Goal: Task Accomplishment & Management: Use online tool/utility

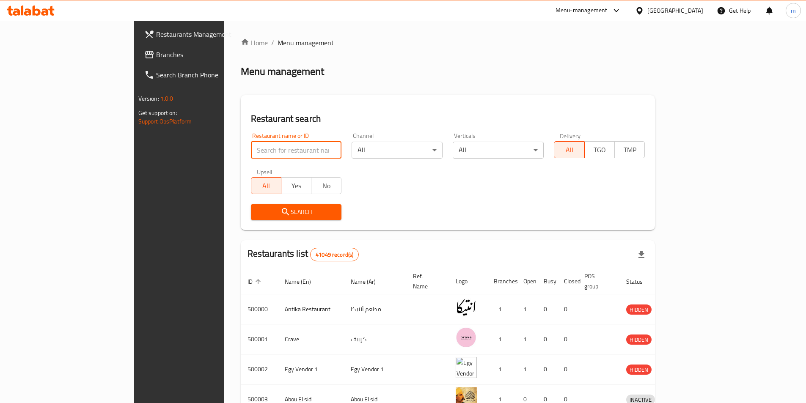
click at [251, 150] on input "search" at bounding box center [296, 150] width 91 height 17
paste input "777293"
type input "777293"
click at [156, 58] on span "Branches" at bounding box center [209, 54] width 106 height 10
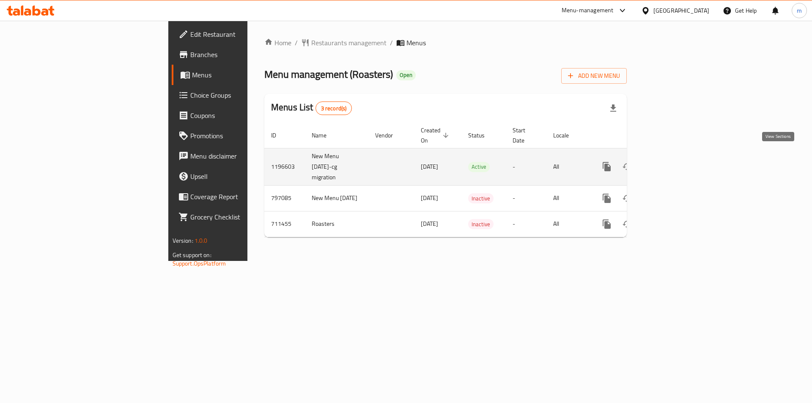
click at [673, 162] on icon "enhanced table" at bounding box center [668, 167] width 10 height 10
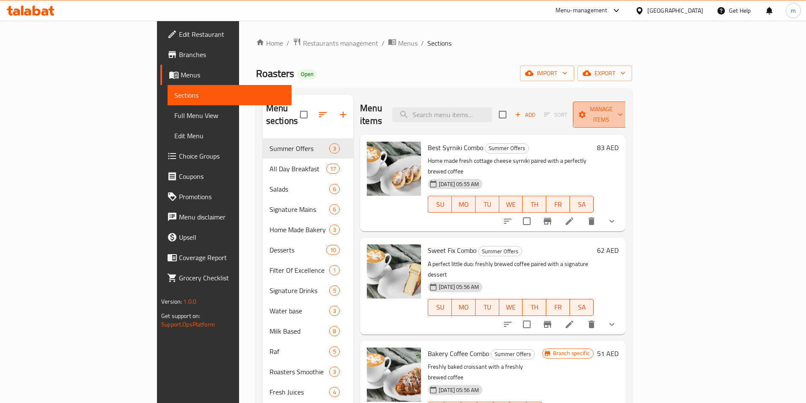
click at [622, 114] on icon "button" at bounding box center [620, 115] width 4 height 3
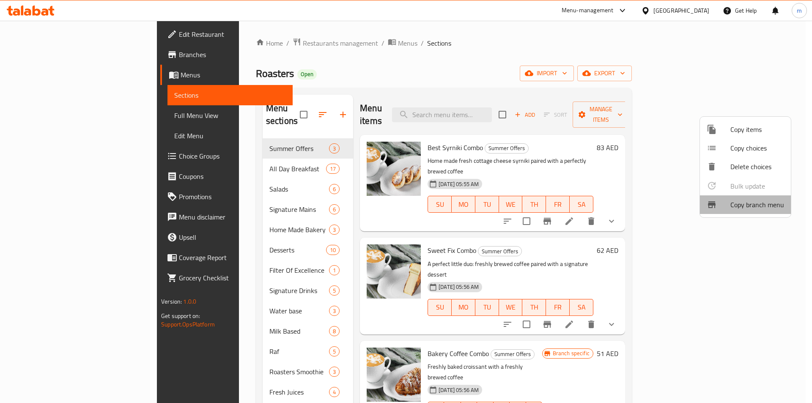
click at [755, 205] on span "Copy branch menu" at bounding box center [758, 205] width 54 height 10
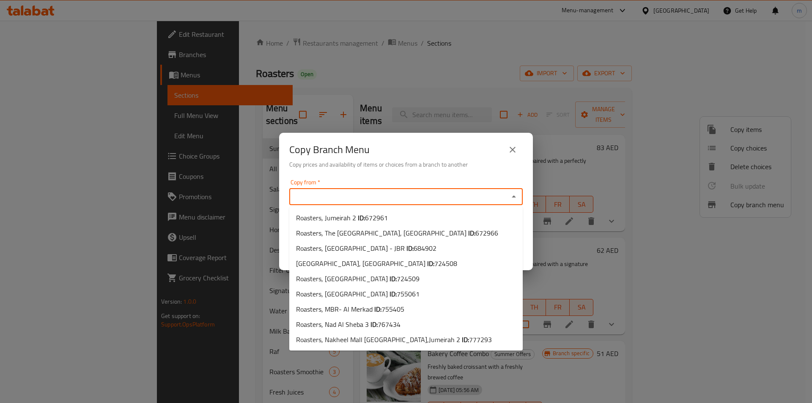
click at [339, 202] on input "Copy from   *" at bounding box center [399, 197] width 214 height 12
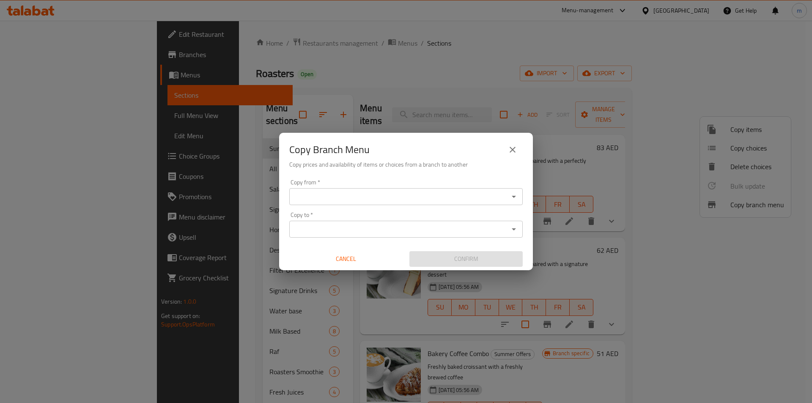
click at [525, 209] on div "Copy from   * Copy from * Copy to   * Copy to * Cancel Confirm" at bounding box center [406, 223] width 254 height 94
click at [326, 228] on input "Copy to   *" at bounding box center [399, 229] width 214 height 12
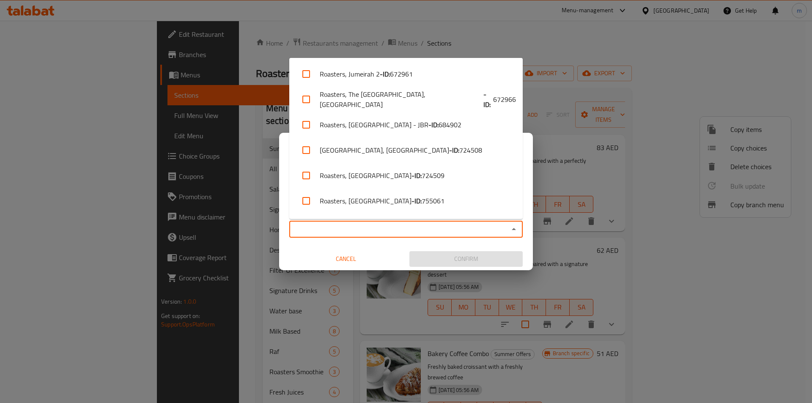
paste input "777293"
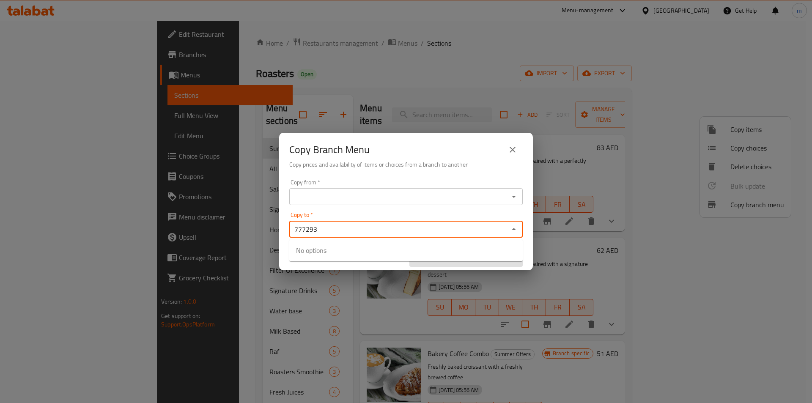
type input "777293"
click at [329, 200] on input "Copy from   *" at bounding box center [399, 197] width 214 height 12
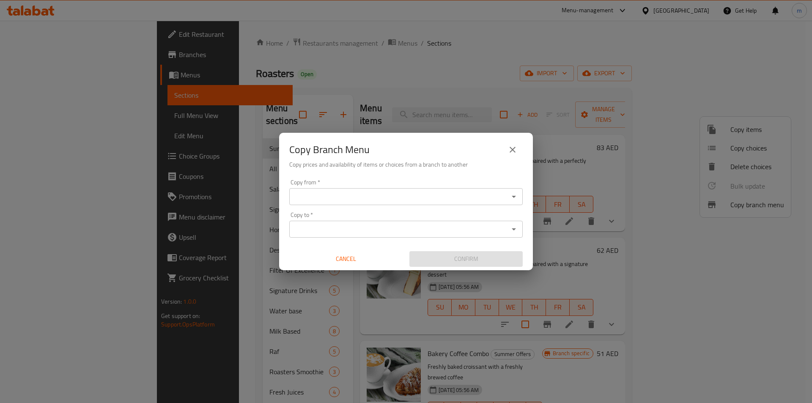
click at [320, 192] on input "Copy from   *" at bounding box center [399, 197] width 214 height 12
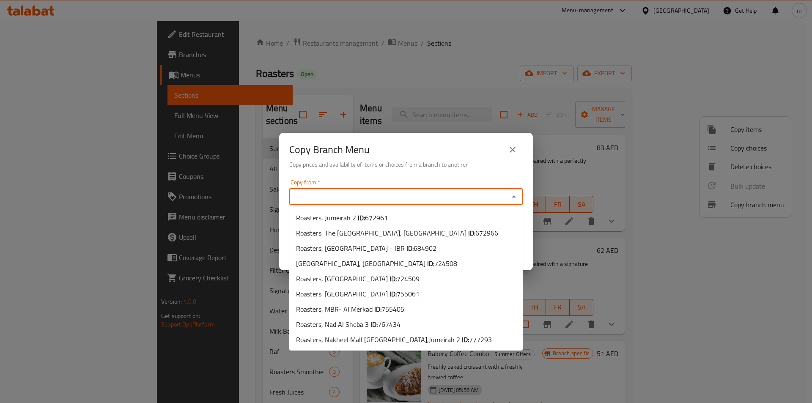
paste input "767434"
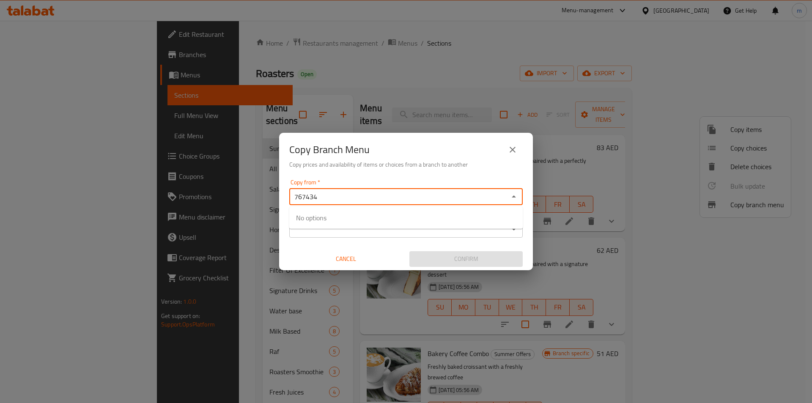
type input "767434"
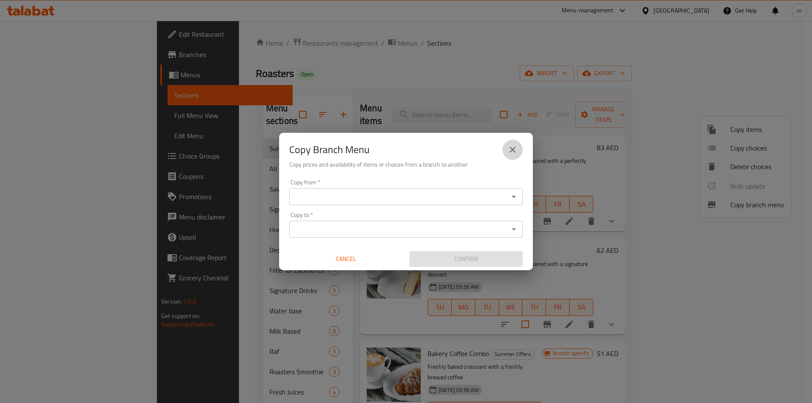
click at [514, 150] on icon "close" at bounding box center [513, 150] width 10 height 10
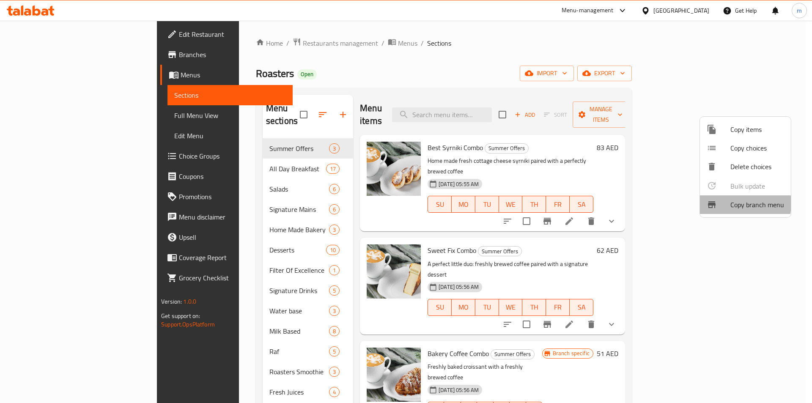
click at [732, 203] on span "Copy branch menu" at bounding box center [758, 205] width 54 height 10
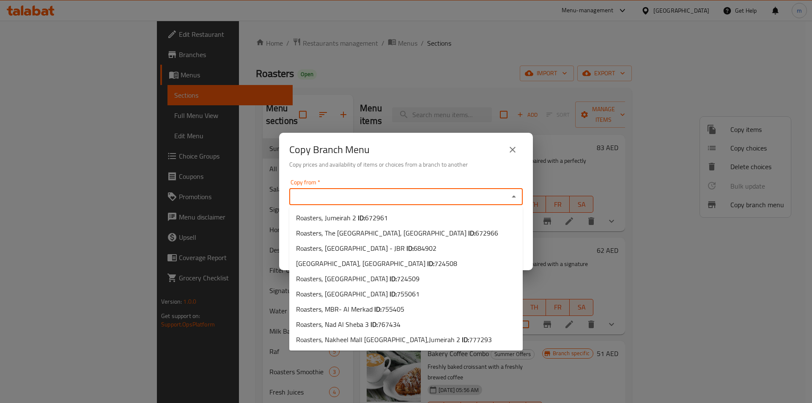
click at [339, 195] on input "Copy from   *" at bounding box center [399, 197] width 214 height 12
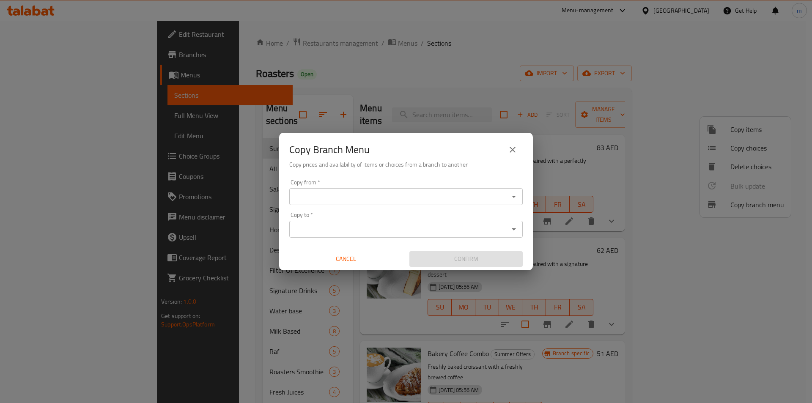
click at [319, 195] on input "Copy from   *" at bounding box center [399, 197] width 214 height 12
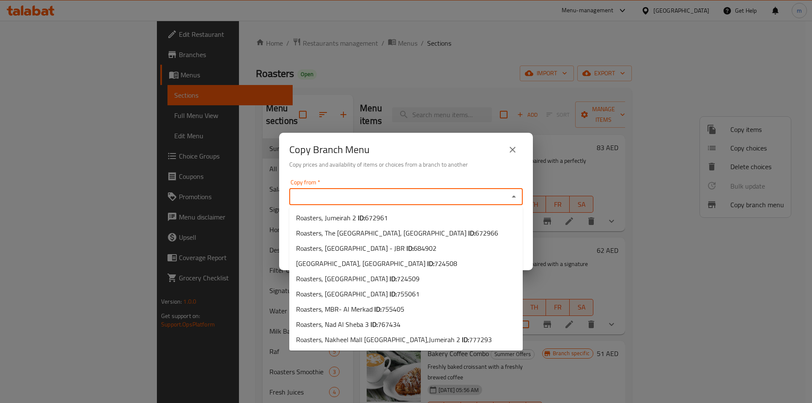
paste input "767434"
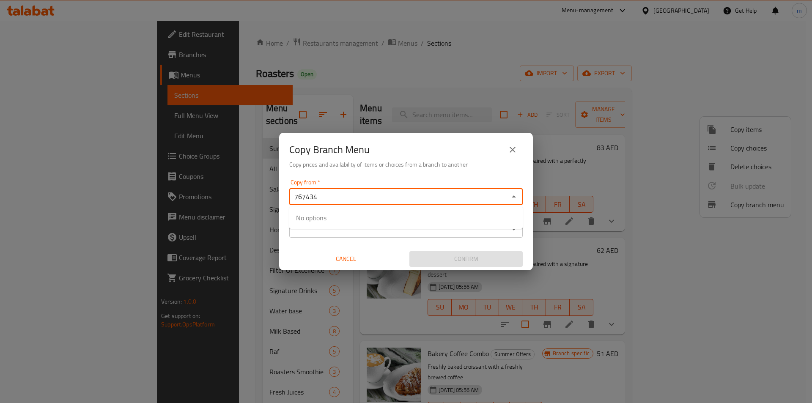
type input "767434"
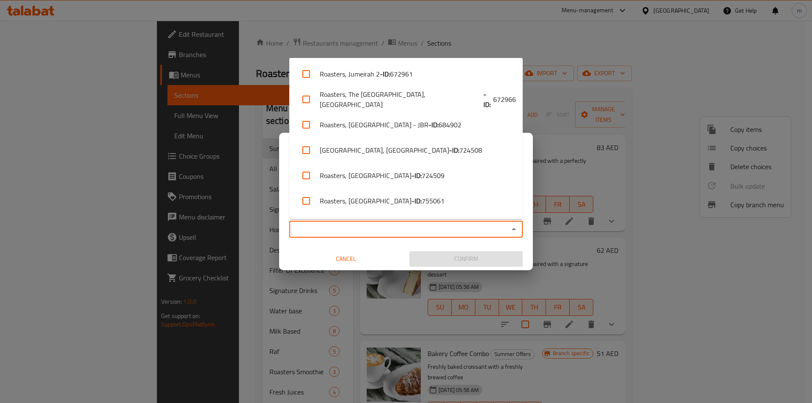
click at [340, 233] on input "Copy to   *" at bounding box center [399, 229] width 214 height 12
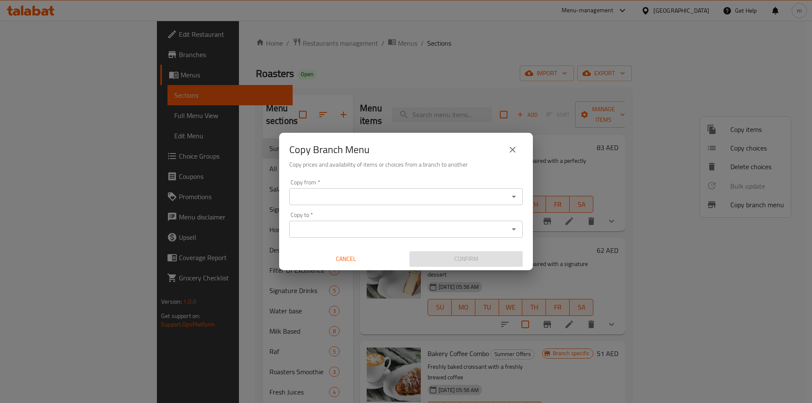
click at [363, 198] on input "Copy from   *" at bounding box center [399, 197] width 214 height 12
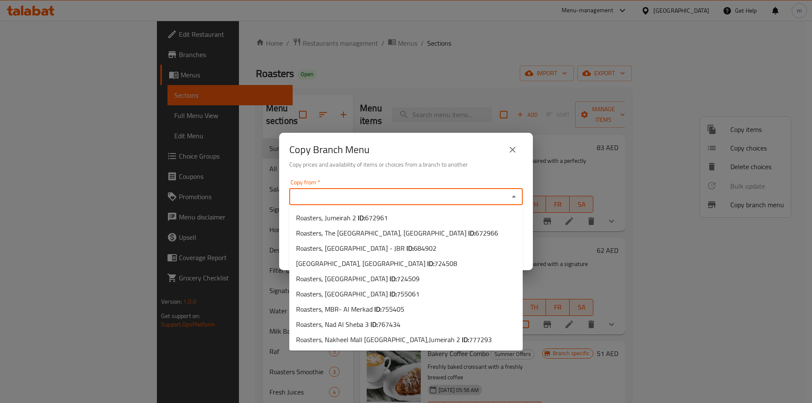
paste input "767434"
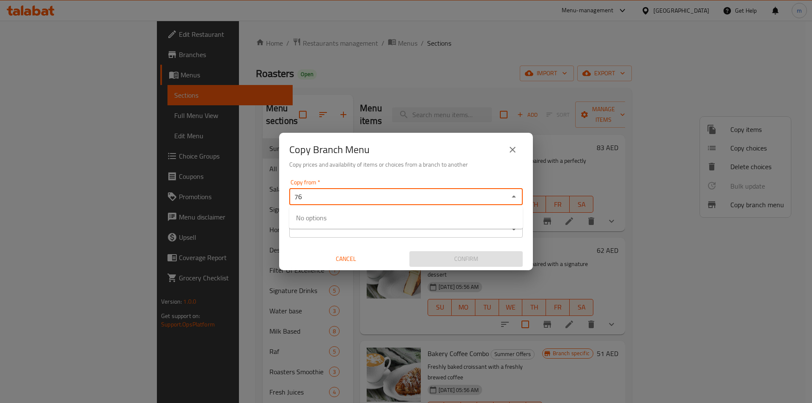
type input "7"
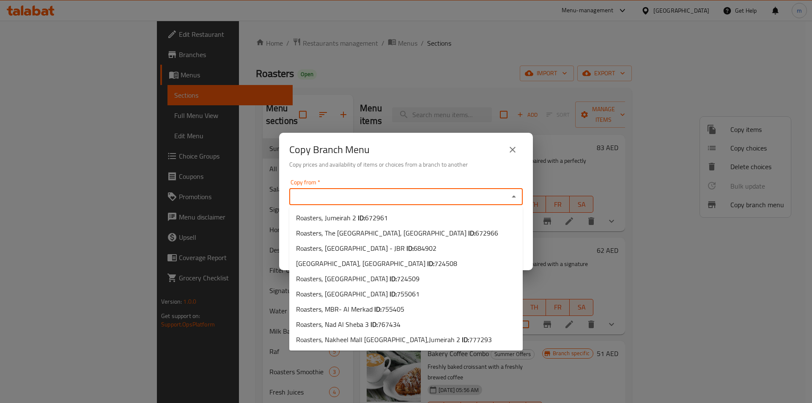
click at [514, 149] on icon "close" at bounding box center [513, 150] width 6 height 6
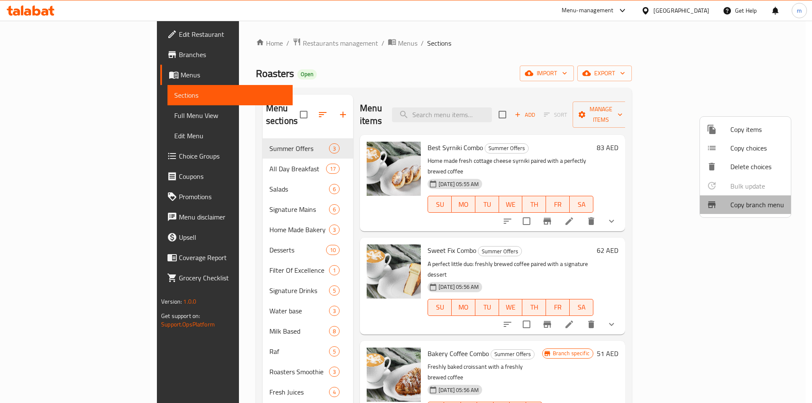
click at [754, 206] on span "Copy branch menu" at bounding box center [758, 205] width 54 height 10
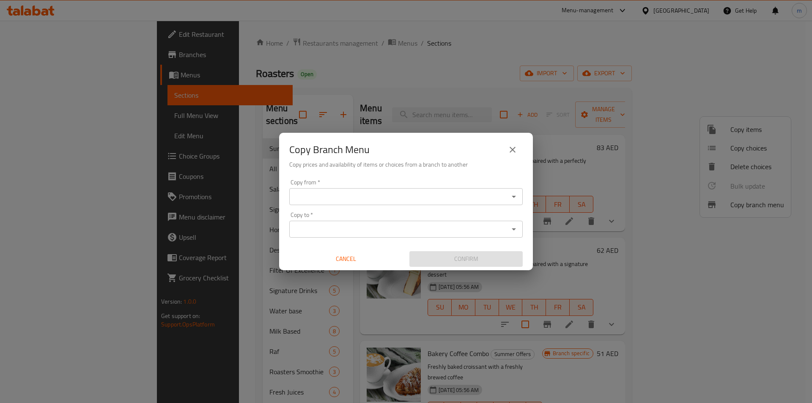
click at [364, 197] on input "Copy from   *" at bounding box center [399, 197] width 214 height 12
click at [418, 190] on div "Copy from *" at bounding box center [406, 196] width 234 height 17
click at [516, 196] on icon "Open" at bounding box center [514, 197] width 10 height 10
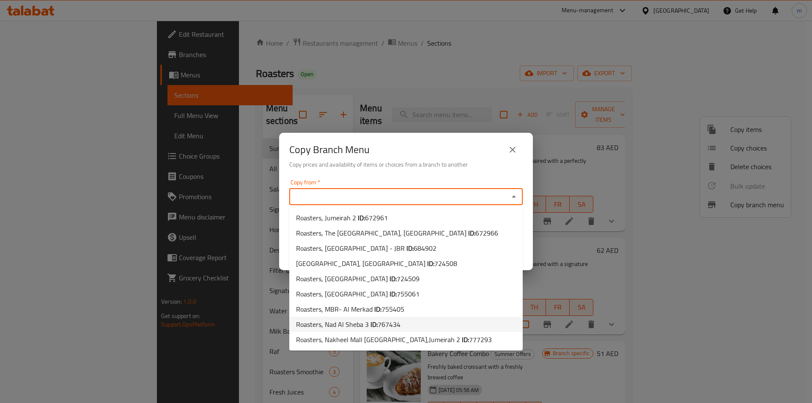
click at [393, 327] on span "767434" at bounding box center [389, 324] width 23 height 13
type input "Roasters, Nad Al Sheba 3"
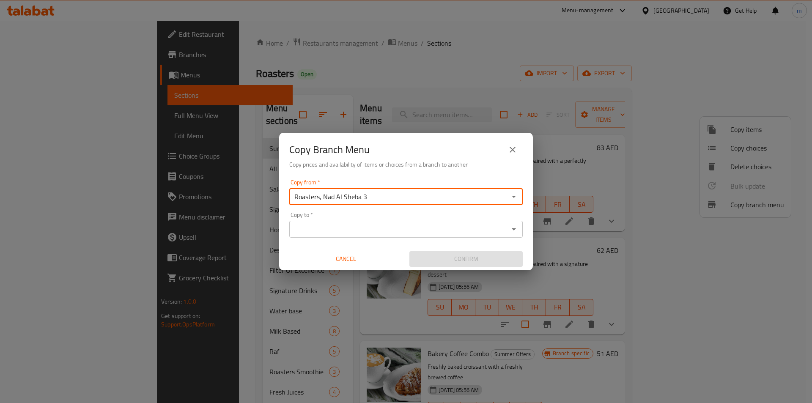
click at [424, 230] on input "Copy to   *" at bounding box center [399, 229] width 214 height 12
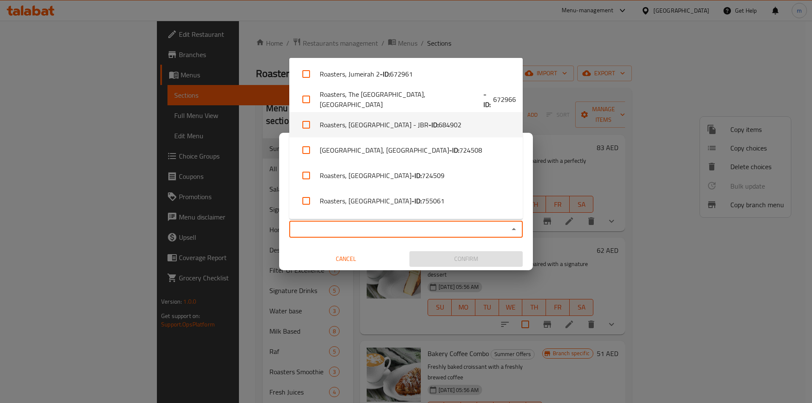
click at [393, 127] on li "Roasters, [GEOGRAPHIC_DATA] - JBR - ID: 684902" at bounding box center [406, 124] width 234 height 25
checkbox input "true"
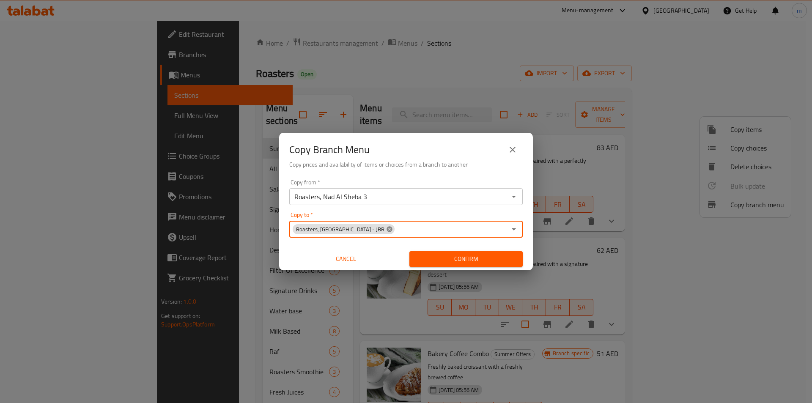
click at [393, 232] on icon at bounding box center [389, 229] width 7 height 7
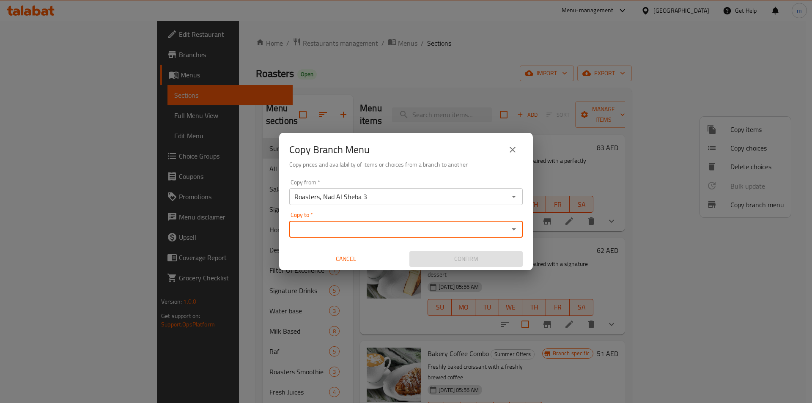
click at [471, 231] on input "Copy to   *" at bounding box center [399, 229] width 214 height 12
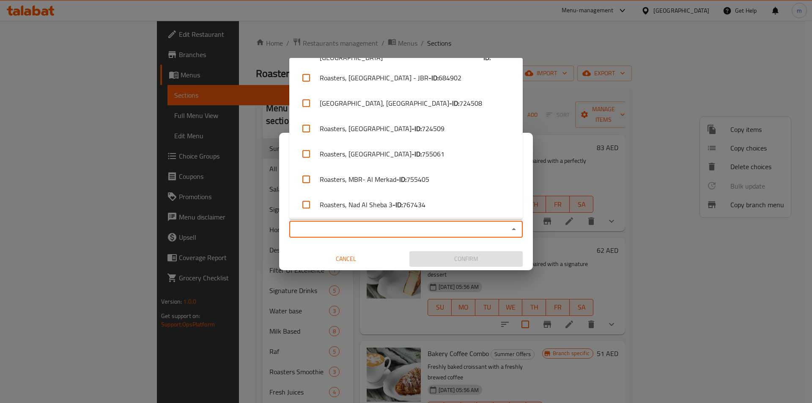
scroll to position [74, 0]
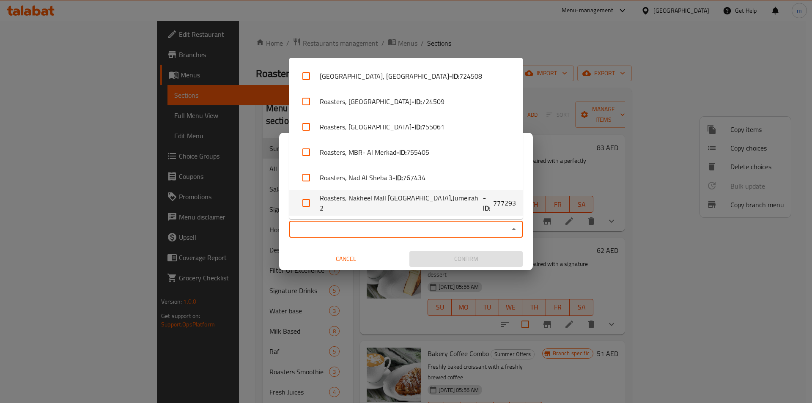
click at [400, 204] on li "Roasters, [GEOGRAPHIC_DATA] [GEOGRAPHIC_DATA],Jumeirah 2 - ID: 777293" at bounding box center [406, 202] width 234 height 25
checkbox input "true"
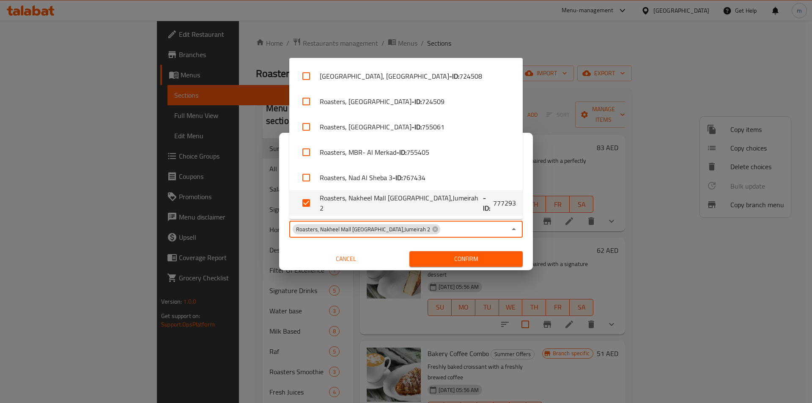
click at [443, 260] on span "Confirm" at bounding box center [466, 259] width 100 height 11
